Goal: Navigation & Orientation: Find specific page/section

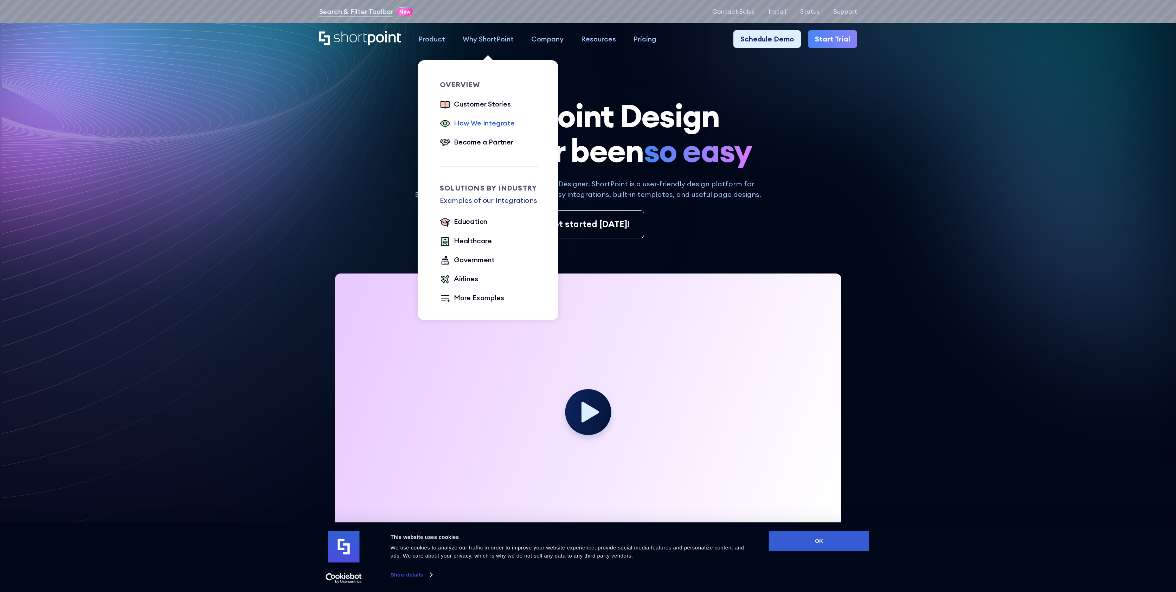
click at [506, 121] on div "How We Integrate" at bounding box center [484, 123] width 61 height 11
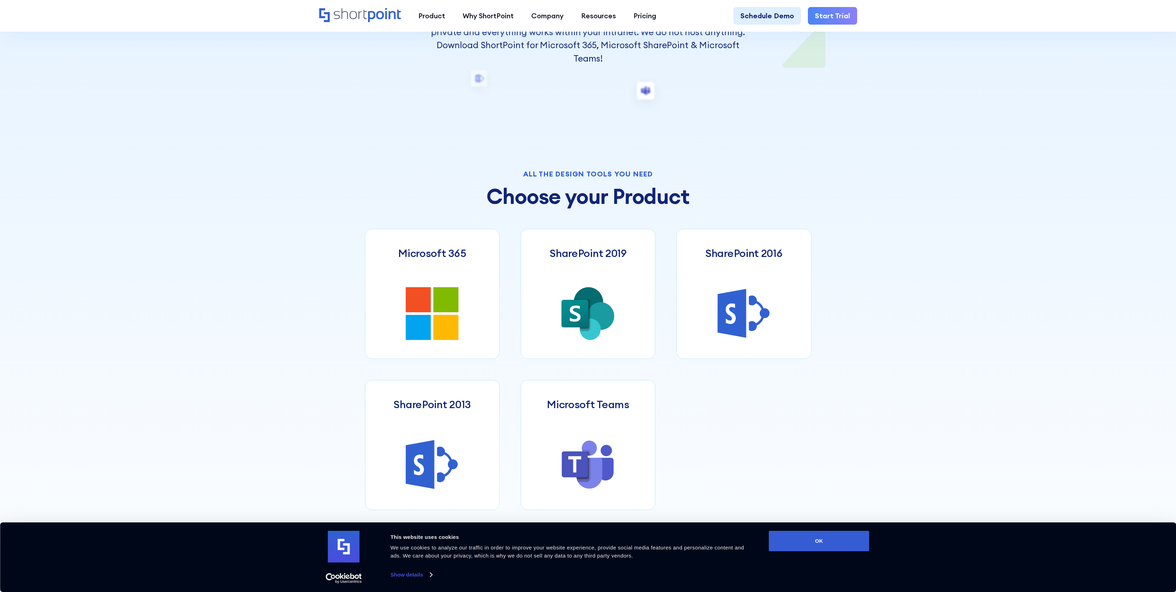
scroll to position [269, 0]
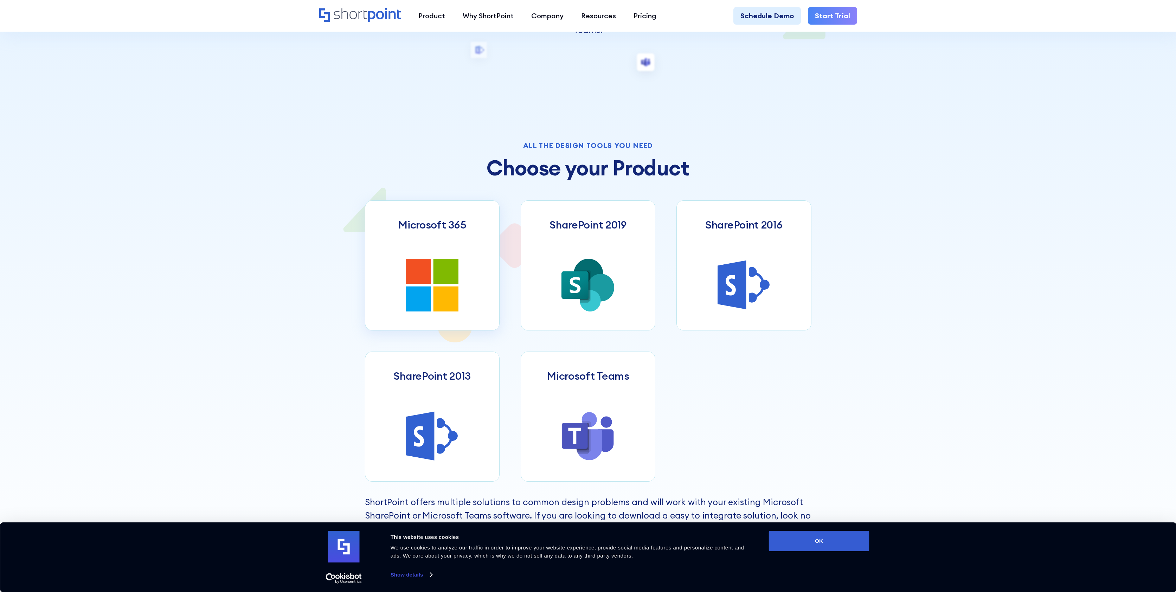
click at [413, 239] on link "Microsoft 365" at bounding box center [432, 265] width 135 height 130
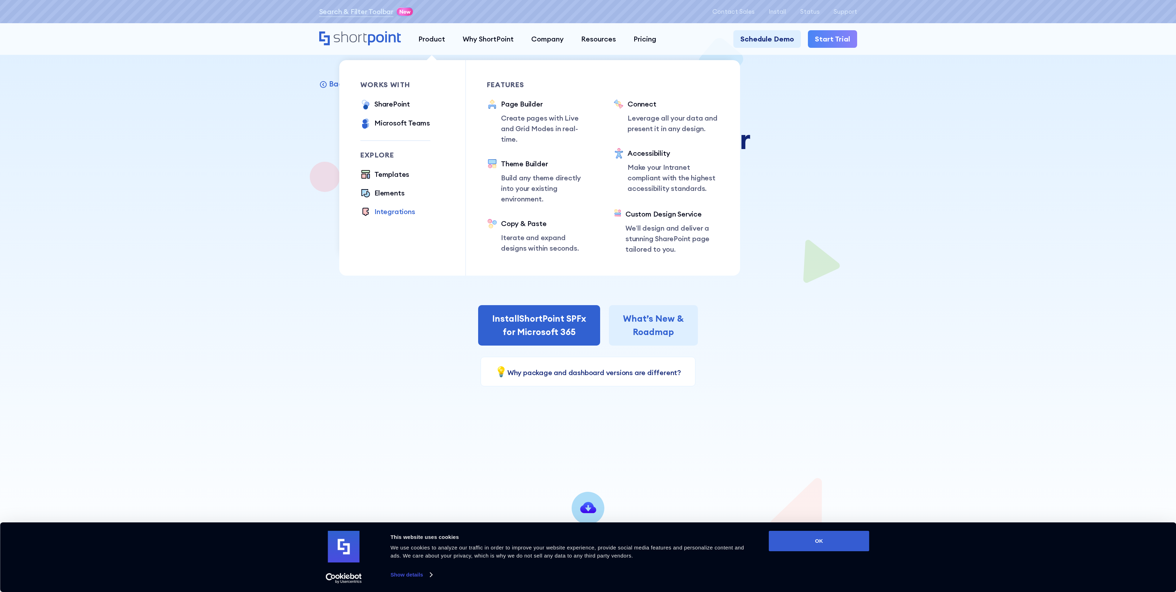
click at [401, 209] on div "Integrations" at bounding box center [394, 211] width 41 height 11
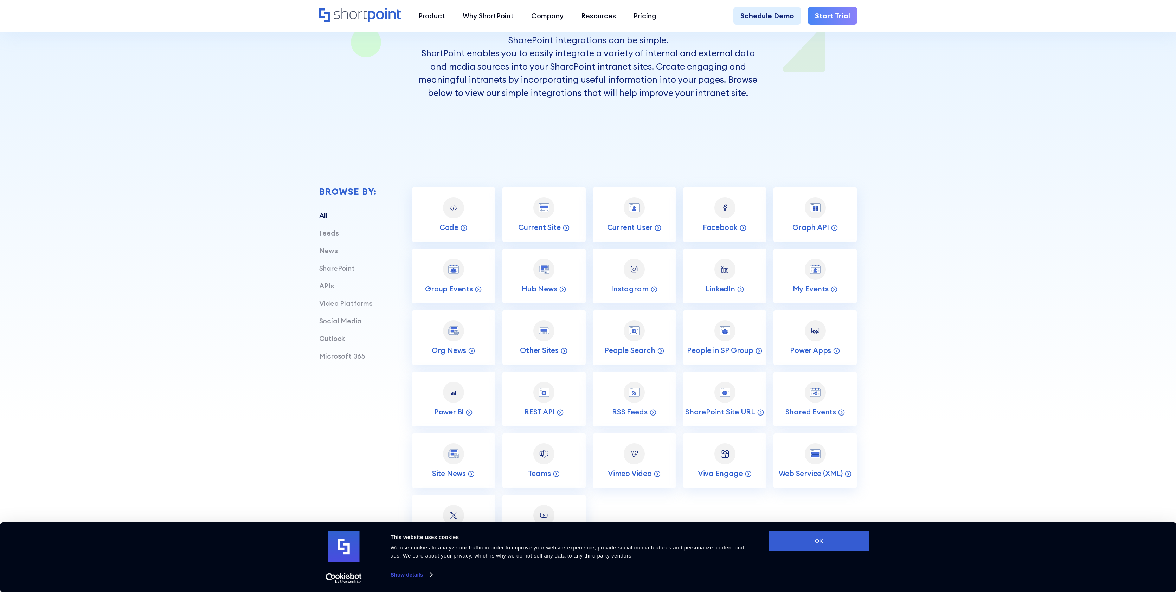
scroll to position [186, 0]
